Goal: Task Accomplishment & Management: Use online tool/utility

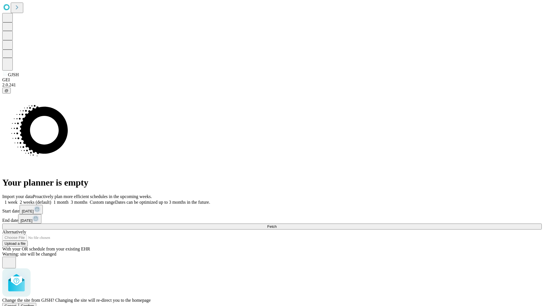
click at [34, 304] on span "Confirm" at bounding box center [27, 306] width 13 height 4
click at [69, 200] on label "1 month" at bounding box center [59, 202] width 17 height 5
click at [276, 224] on span "Fetch" at bounding box center [271, 226] width 9 height 4
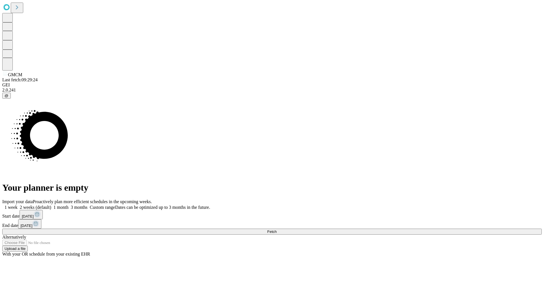
click at [69, 205] on label "1 month" at bounding box center [59, 207] width 17 height 5
click at [276, 229] on span "Fetch" at bounding box center [271, 231] width 9 height 4
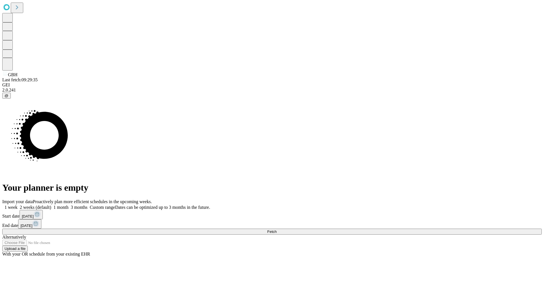
click at [69, 205] on label "1 month" at bounding box center [59, 207] width 17 height 5
click at [276, 229] on span "Fetch" at bounding box center [271, 231] width 9 height 4
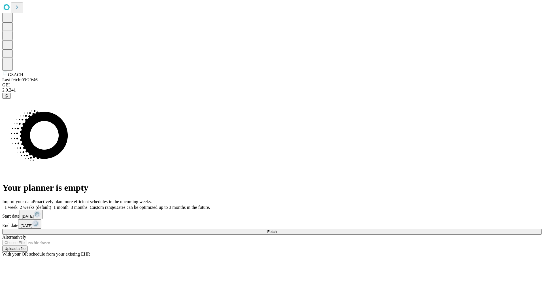
click at [69, 205] on label "1 month" at bounding box center [59, 207] width 17 height 5
click at [276, 229] on span "Fetch" at bounding box center [271, 231] width 9 height 4
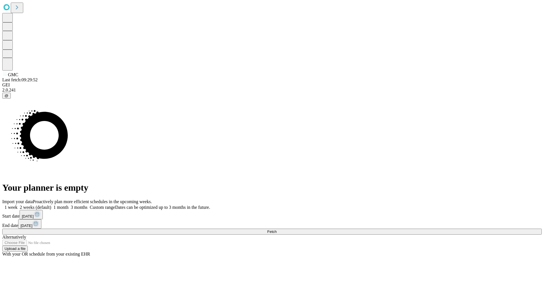
click at [69, 205] on label "1 month" at bounding box center [59, 207] width 17 height 5
click at [276, 229] on span "Fetch" at bounding box center [271, 231] width 9 height 4
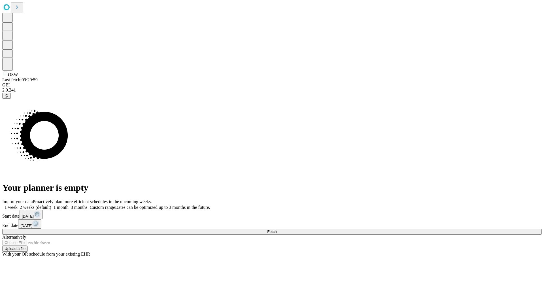
click at [69, 205] on label "1 month" at bounding box center [59, 207] width 17 height 5
click at [276, 229] on span "Fetch" at bounding box center [271, 231] width 9 height 4
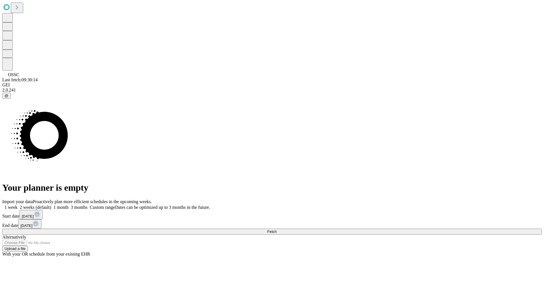
click at [69, 205] on label "1 month" at bounding box center [59, 207] width 17 height 5
click at [276, 229] on span "Fetch" at bounding box center [271, 231] width 9 height 4
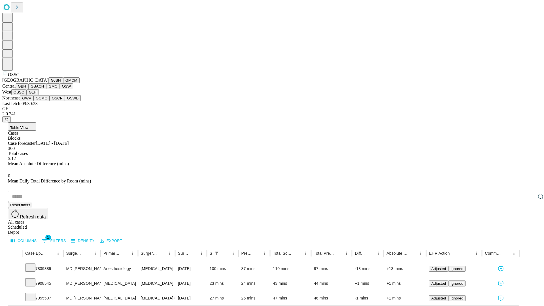
click at [39, 95] on button "GLH" at bounding box center [32, 92] width 12 height 6
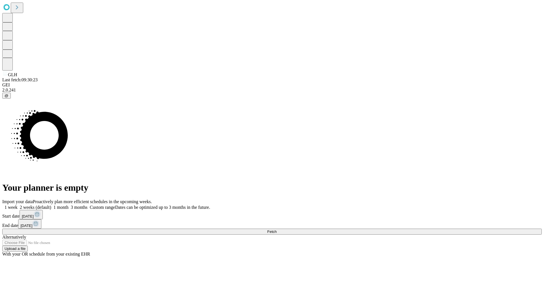
click at [69, 205] on label "1 month" at bounding box center [59, 207] width 17 height 5
click at [276, 229] on span "Fetch" at bounding box center [271, 231] width 9 height 4
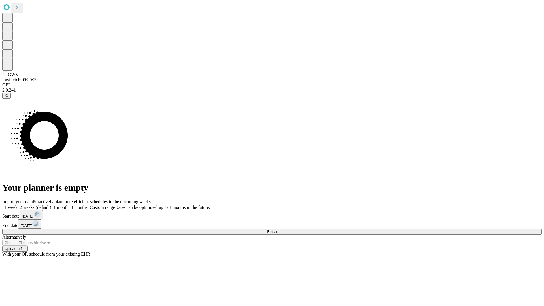
click at [69, 205] on label "1 month" at bounding box center [59, 207] width 17 height 5
click at [276, 229] on span "Fetch" at bounding box center [271, 231] width 9 height 4
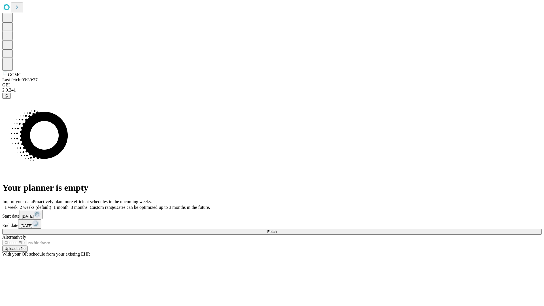
click at [69, 205] on label "1 month" at bounding box center [59, 207] width 17 height 5
click at [276, 229] on span "Fetch" at bounding box center [271, 231] width 9 height 4
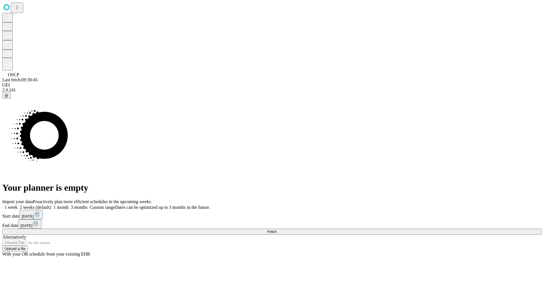
click at [276, 229] on span "Fetch" at bounding box center [271, 231] width 9 height 4
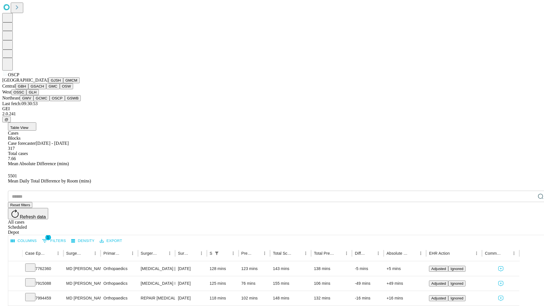
click at [65, 101] on button "GSWB" at bounding box center [73, 98] width 16 height 6
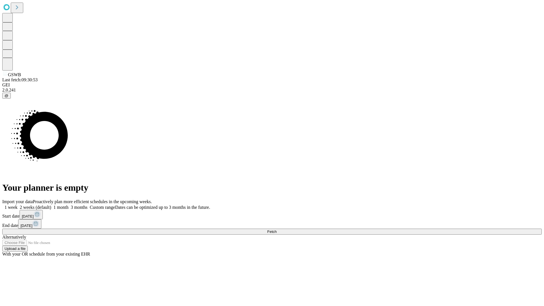
click at [69, 205] on label "1 month" at bounding box center [59, 207] width 17 height 5
click at [276, 229] on span "Fetch" at bounding box center [271, 231] width 9 height 4
